Goal: Find specific page/section: Find specific page/section

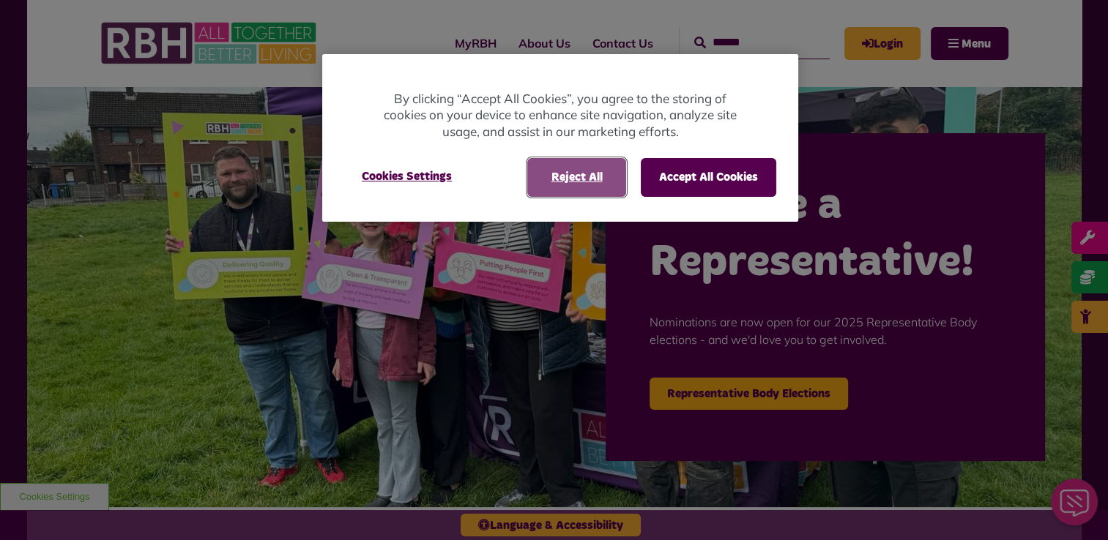
click at [592, 174] on button "Reject All" at bounding box center [576, 177] width 99 height 38
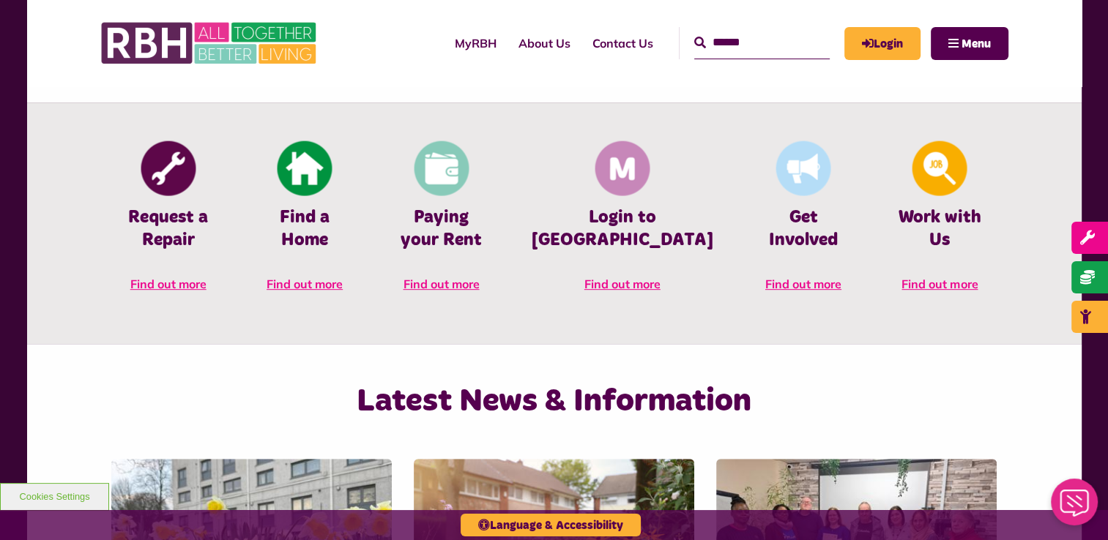
scroll to position [644, 0]
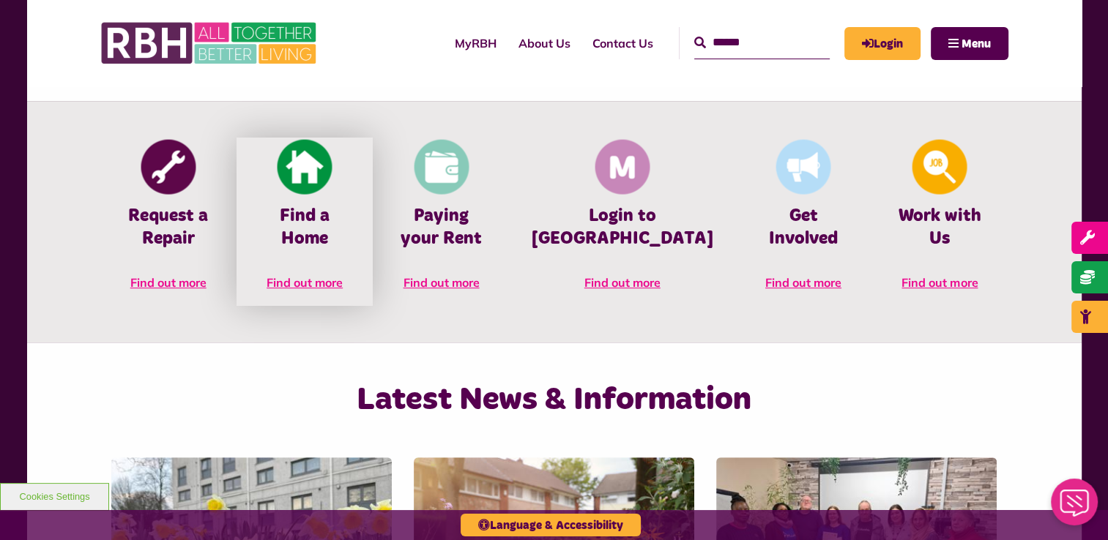
click at [316, 274] on link "Find a Home Find out more" at bounding box center [304, 222] width 136 height 168
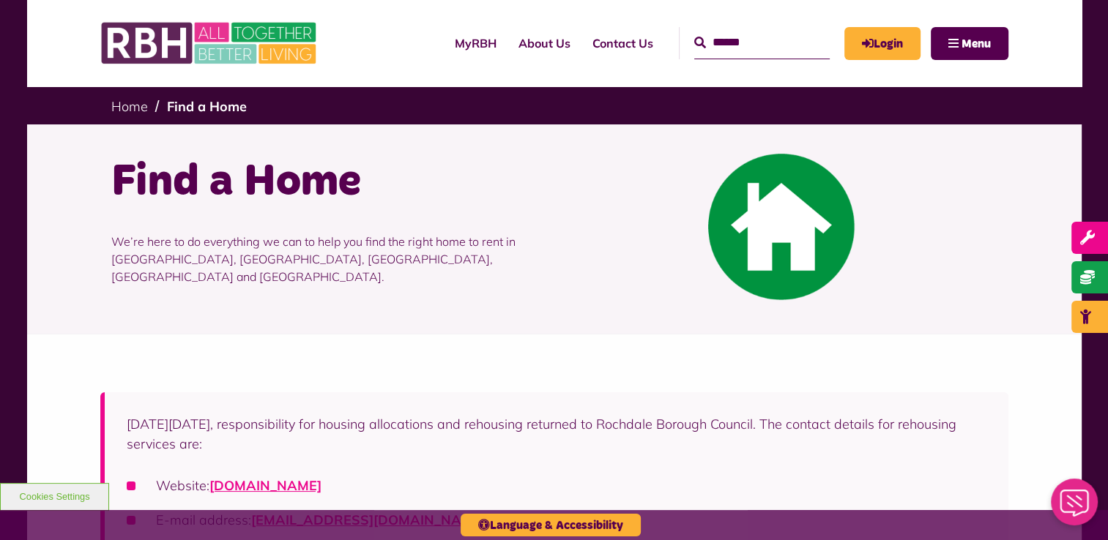
click at [492, 405] on div "[DATE][DATE], responsibility for housing allocations and rehousing returned to …" at bounding box center [554, 496] width 908 height 209
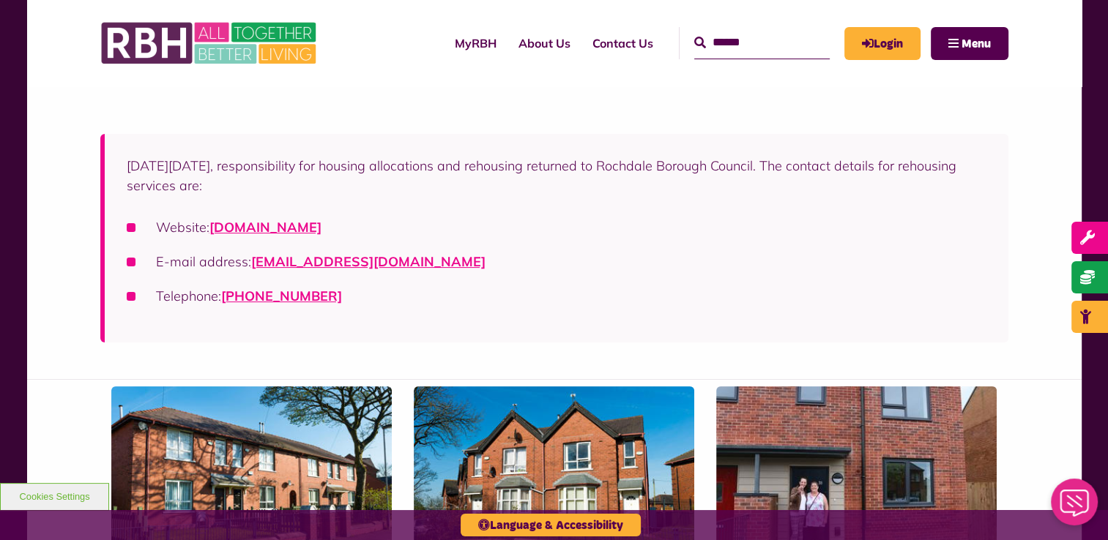
scroll to position [264, 0]
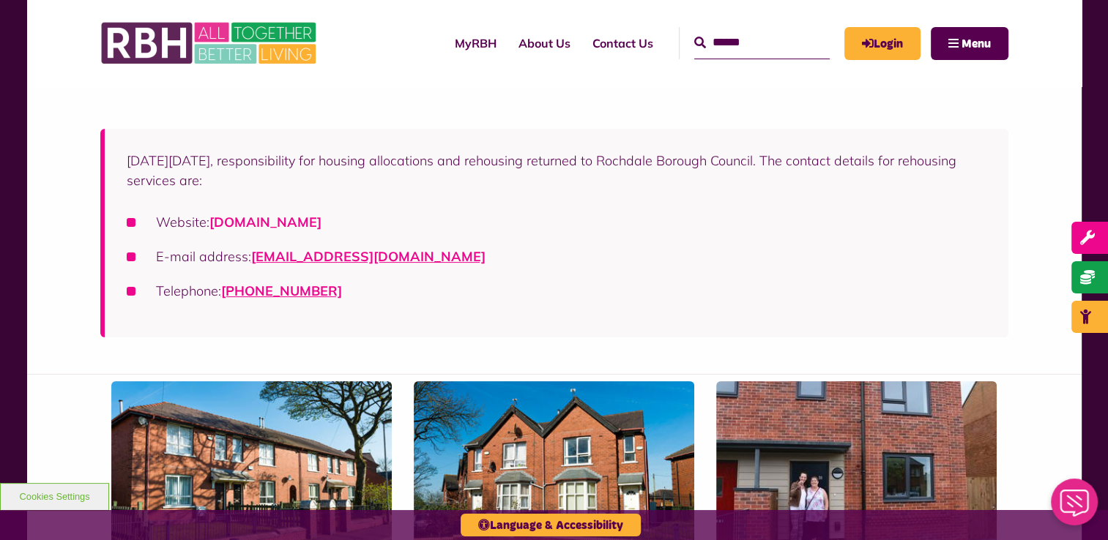
click at [321, 224] on link "[DOMAIN_NAME]" at bounding box center [265, 222] width 112 height 17
click at [592, 315] on div "[DATE][DATE], responsibility for housing allocations and rehousing returned to …" at bounding box center [554, 233] width 908 height 209
